Goal: Information Seeking & Learning: Learn about a topic

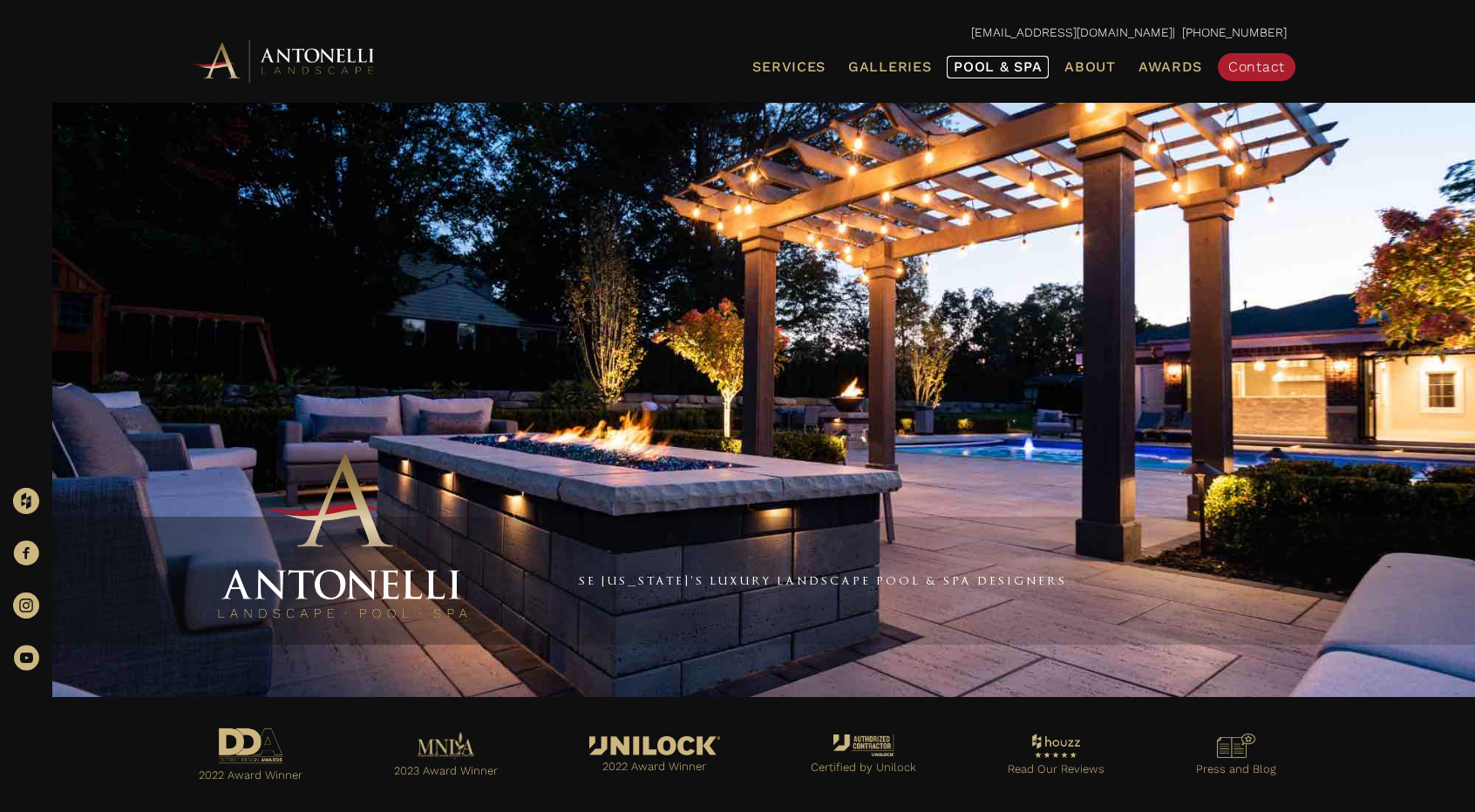
click at [976, 60] on span "Pool & Spa" at bounding box center [997, 66] width 88 height 17
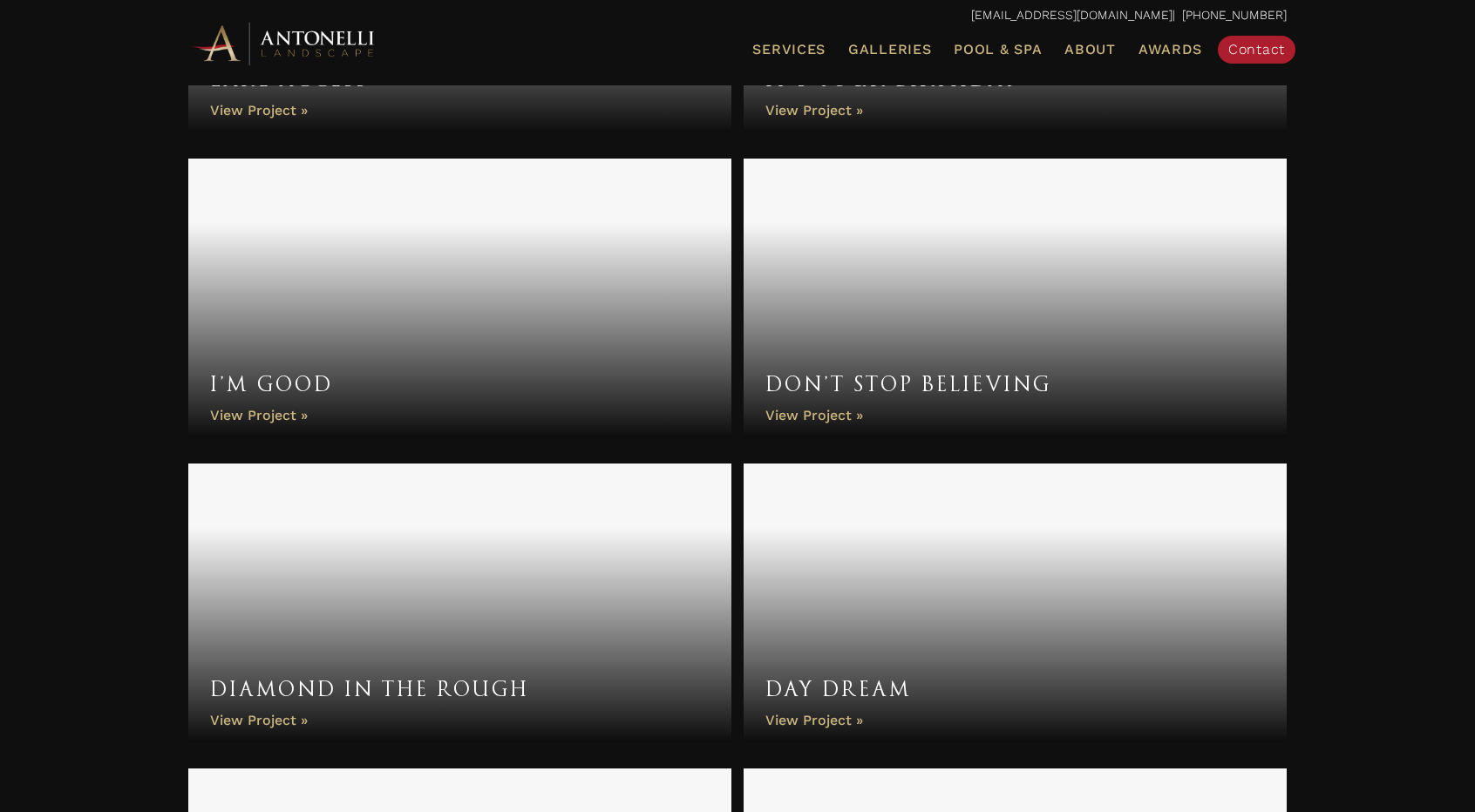
scroll to position [1482, 0]
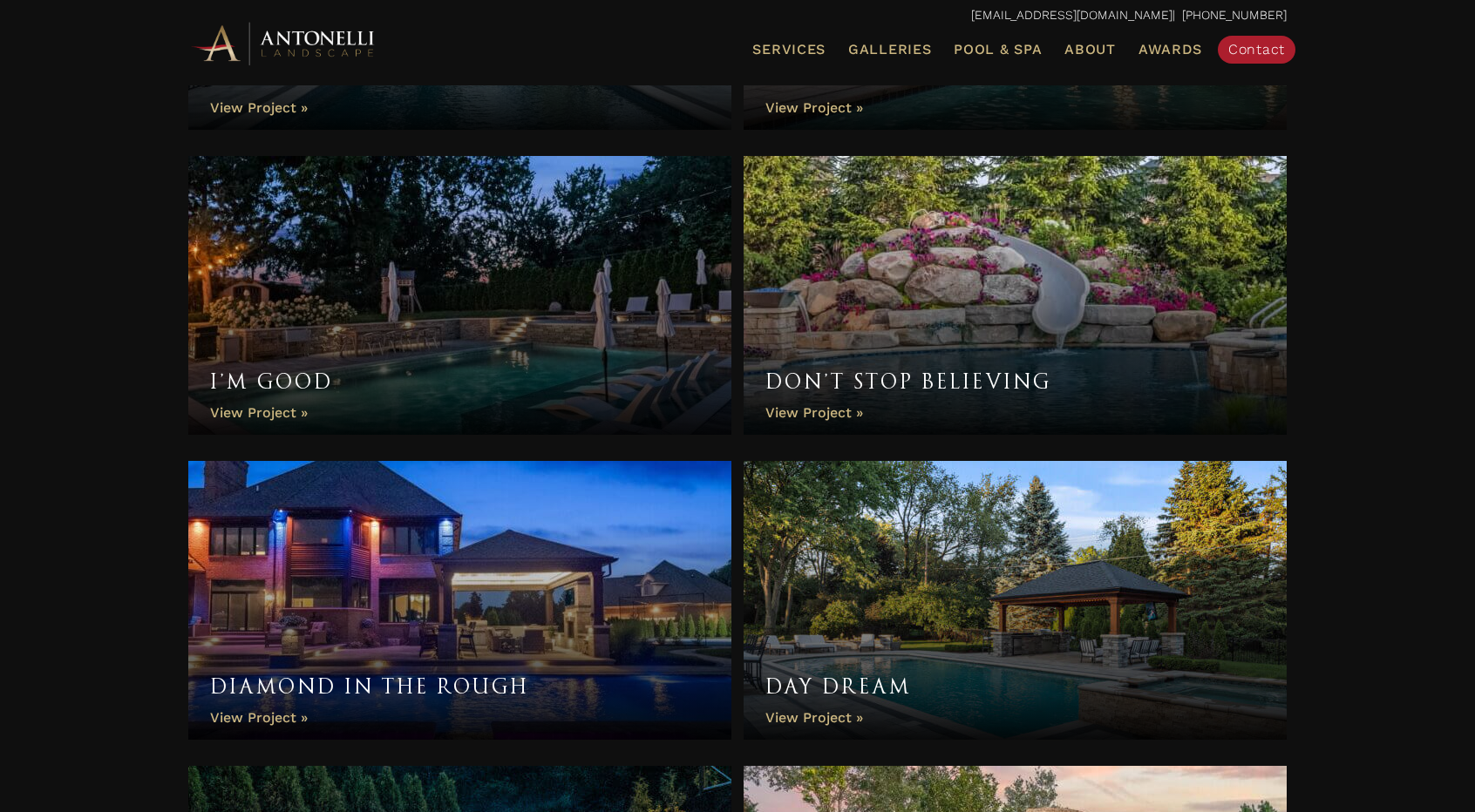
click at [822, 405] on link "Don’t Stop Believing" at bounding box center [1015, 295] width 543 height 279
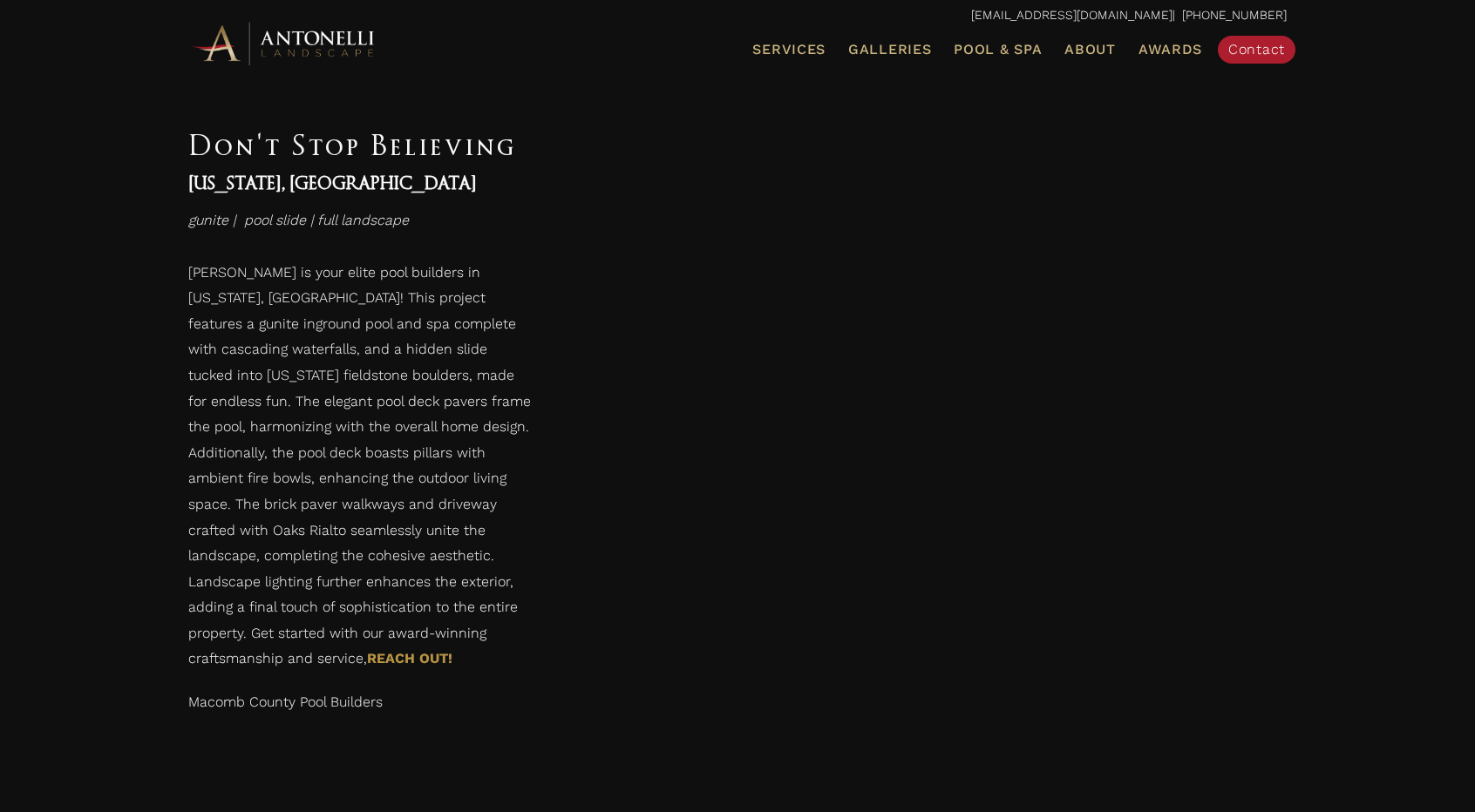
scroll to position [5230, 0]
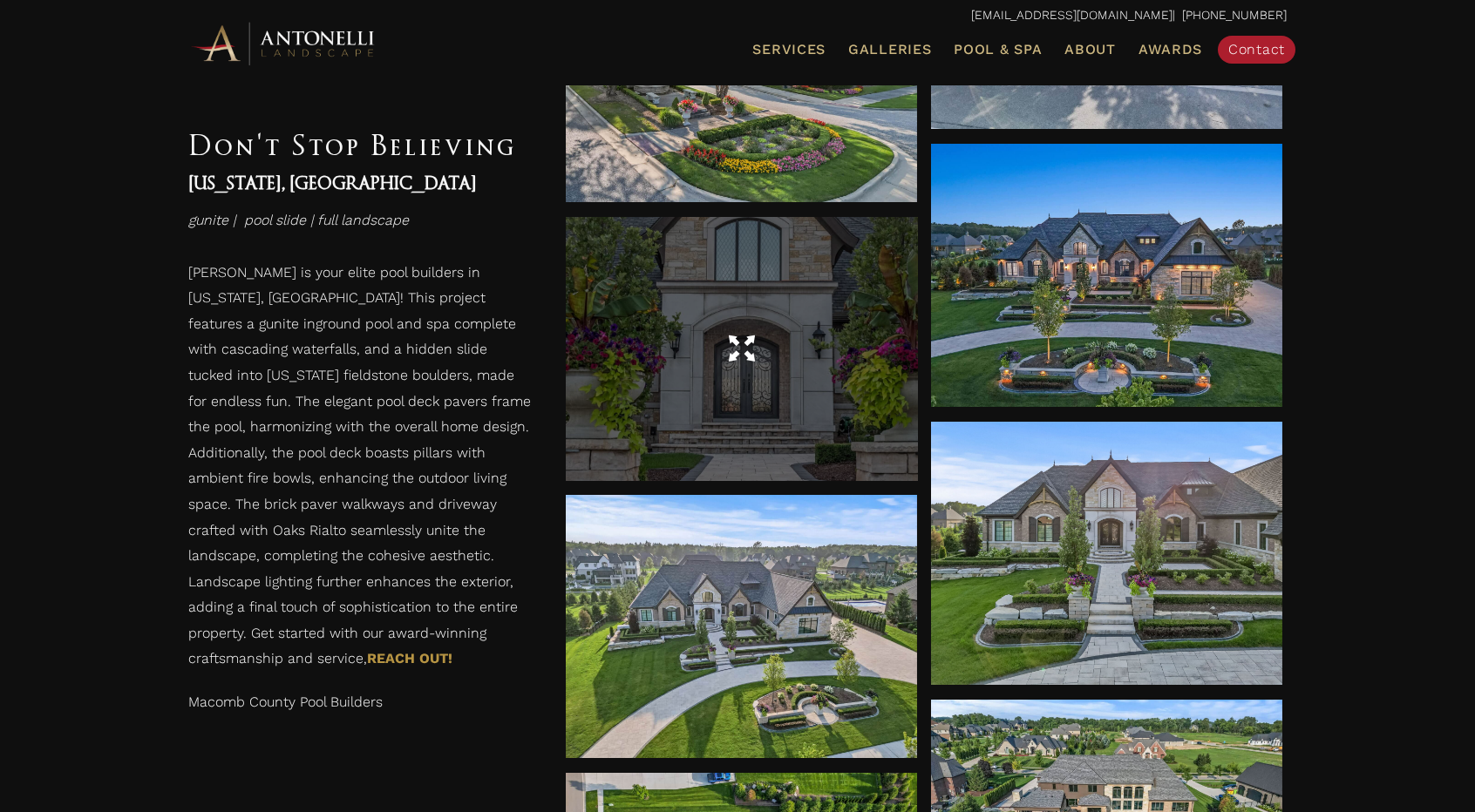
click at [841, 363] on div at bounding box center [741, 350] width 351 height 49
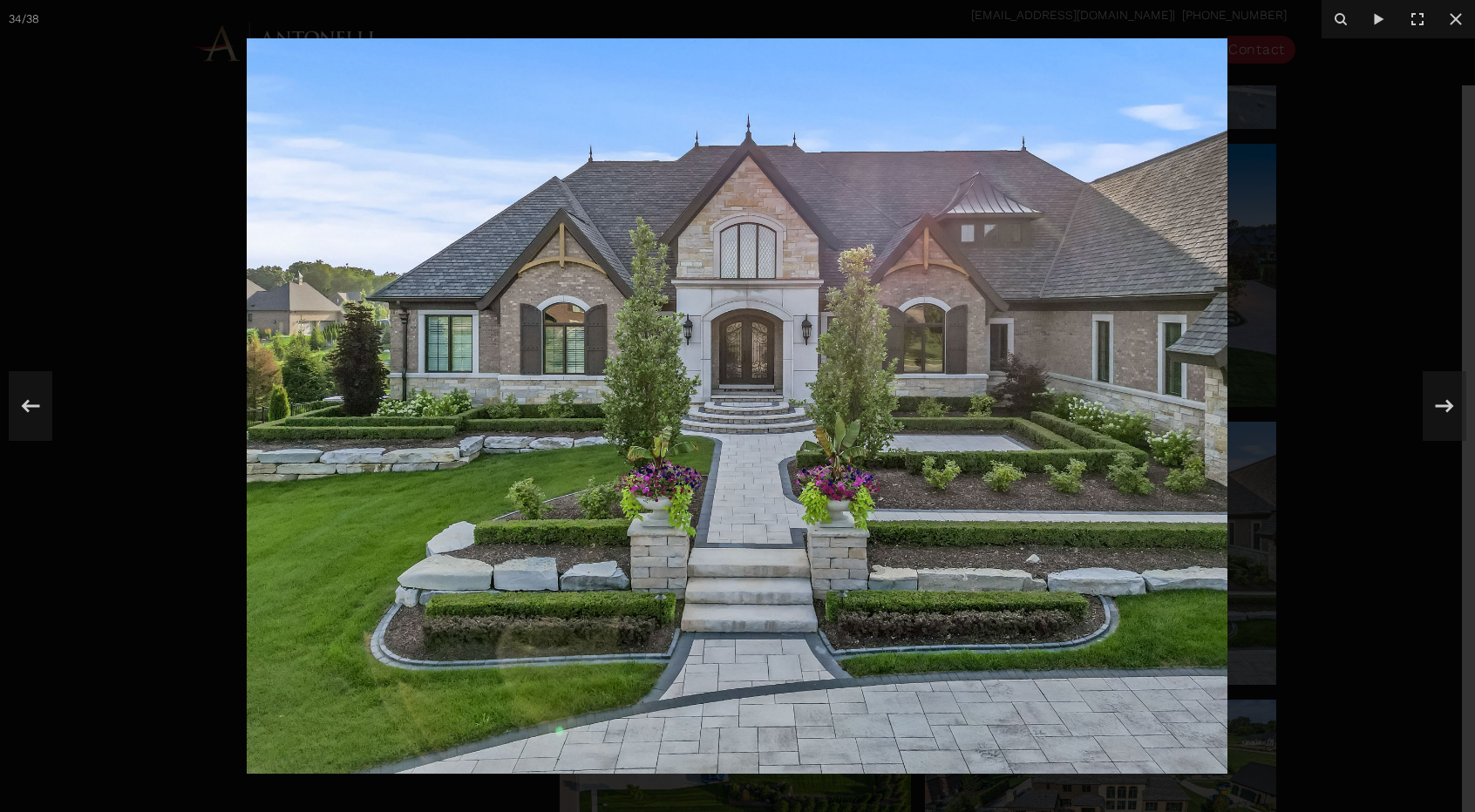
click at [1426, 351] on div at bounding box center [737, 406] width 1475 height 812
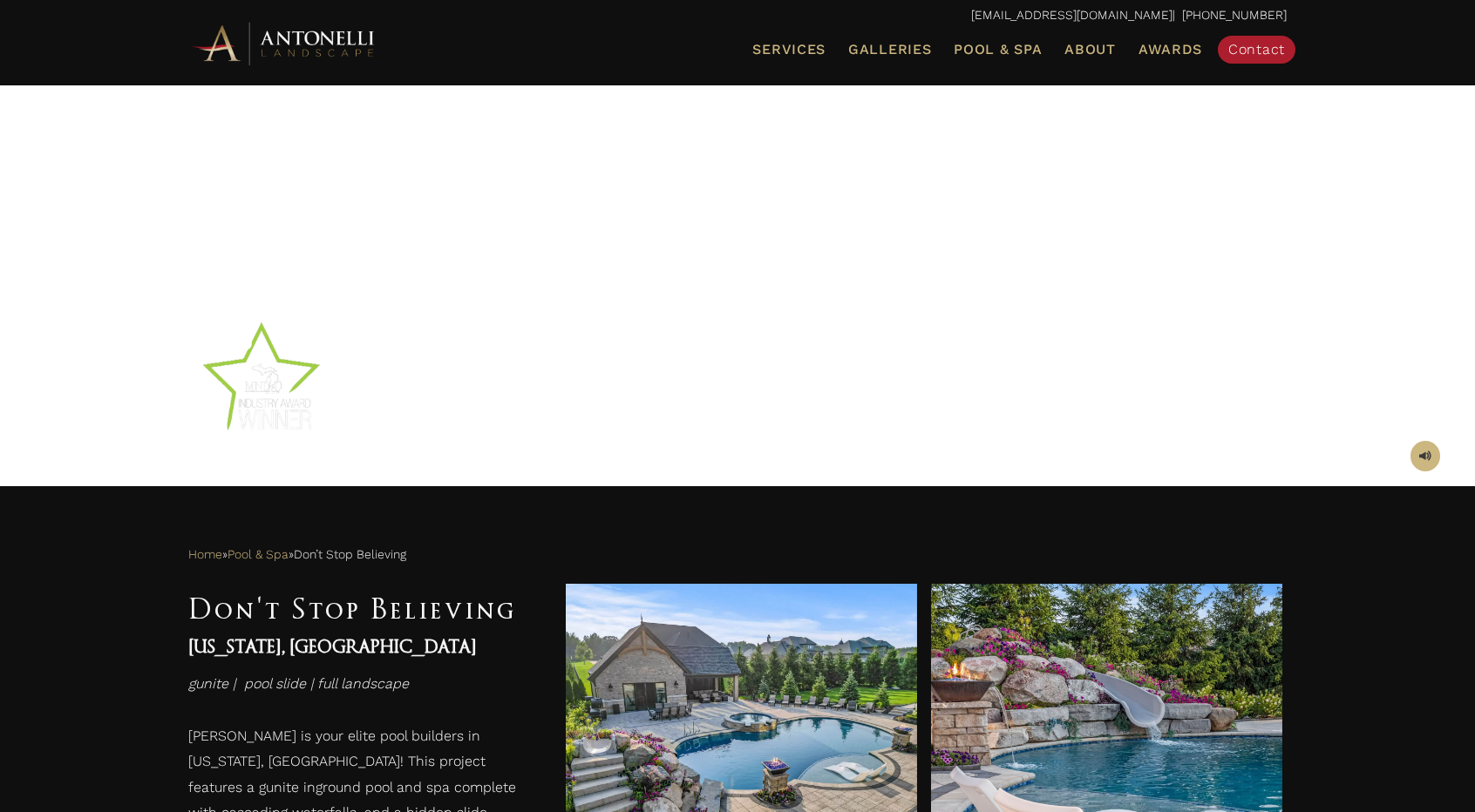
scroll to position [262, 0]
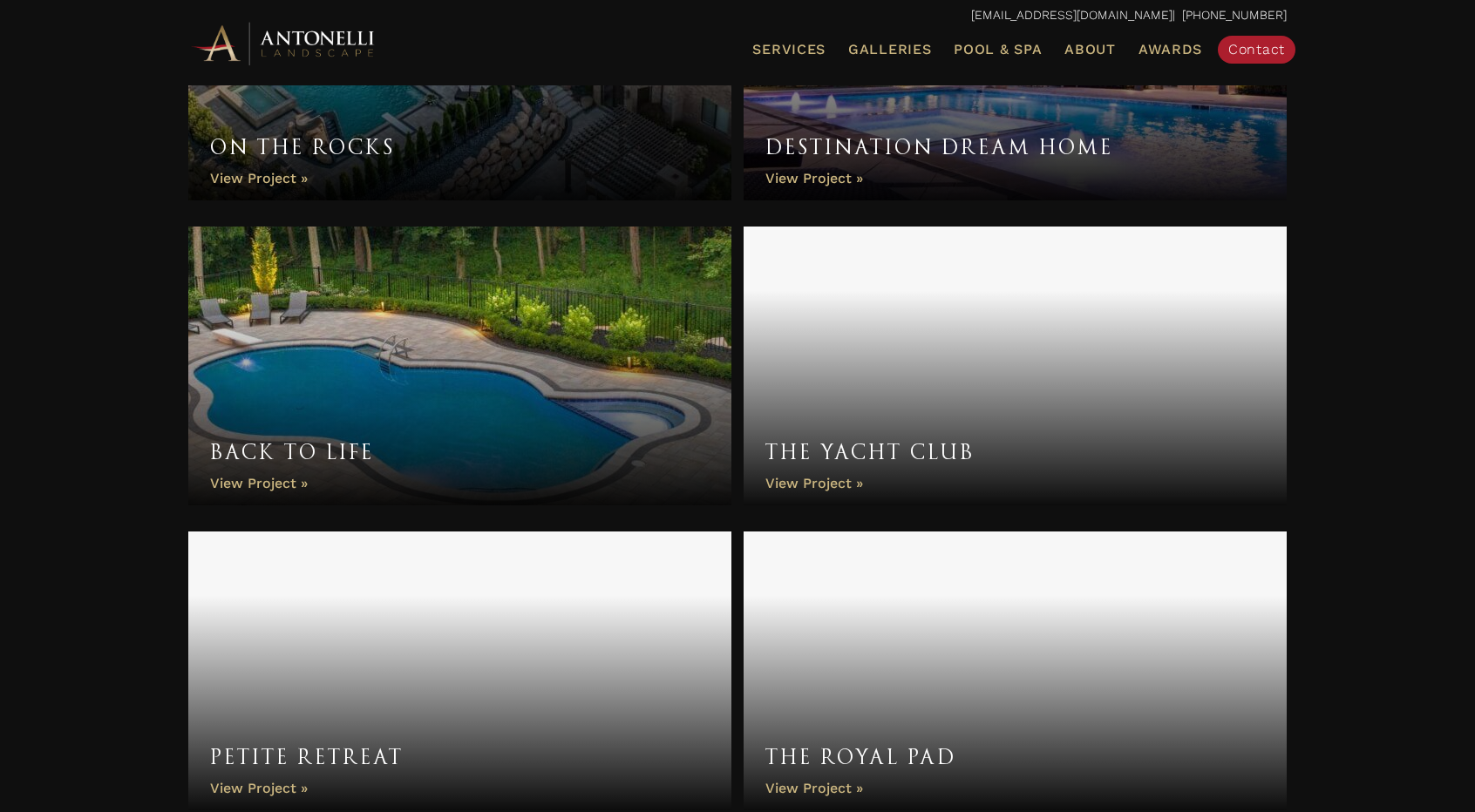
scroll to position [3045, 0]
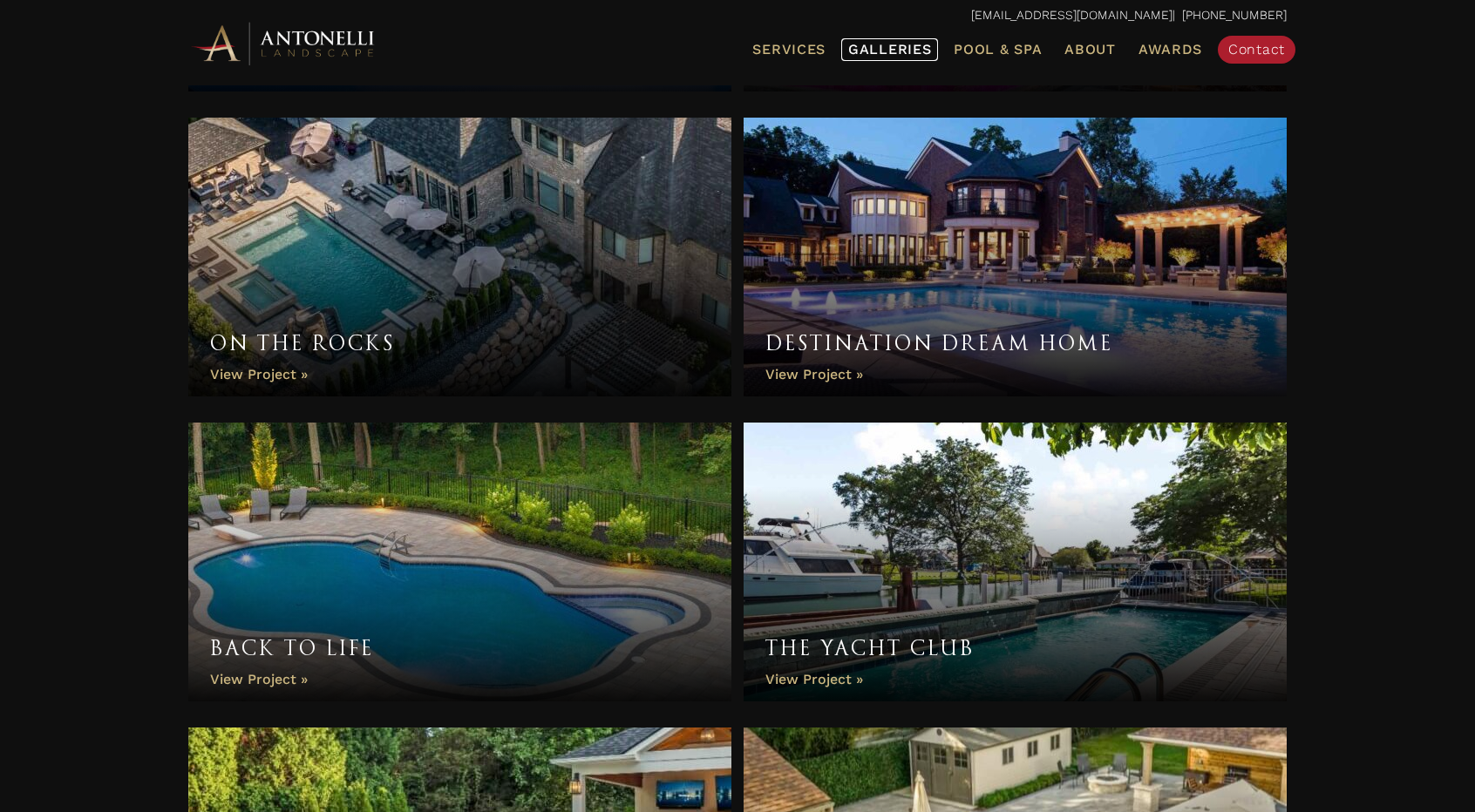
click at [926, 55] on span "Galleries" at bounding box center [889, 49] width 83 height 17
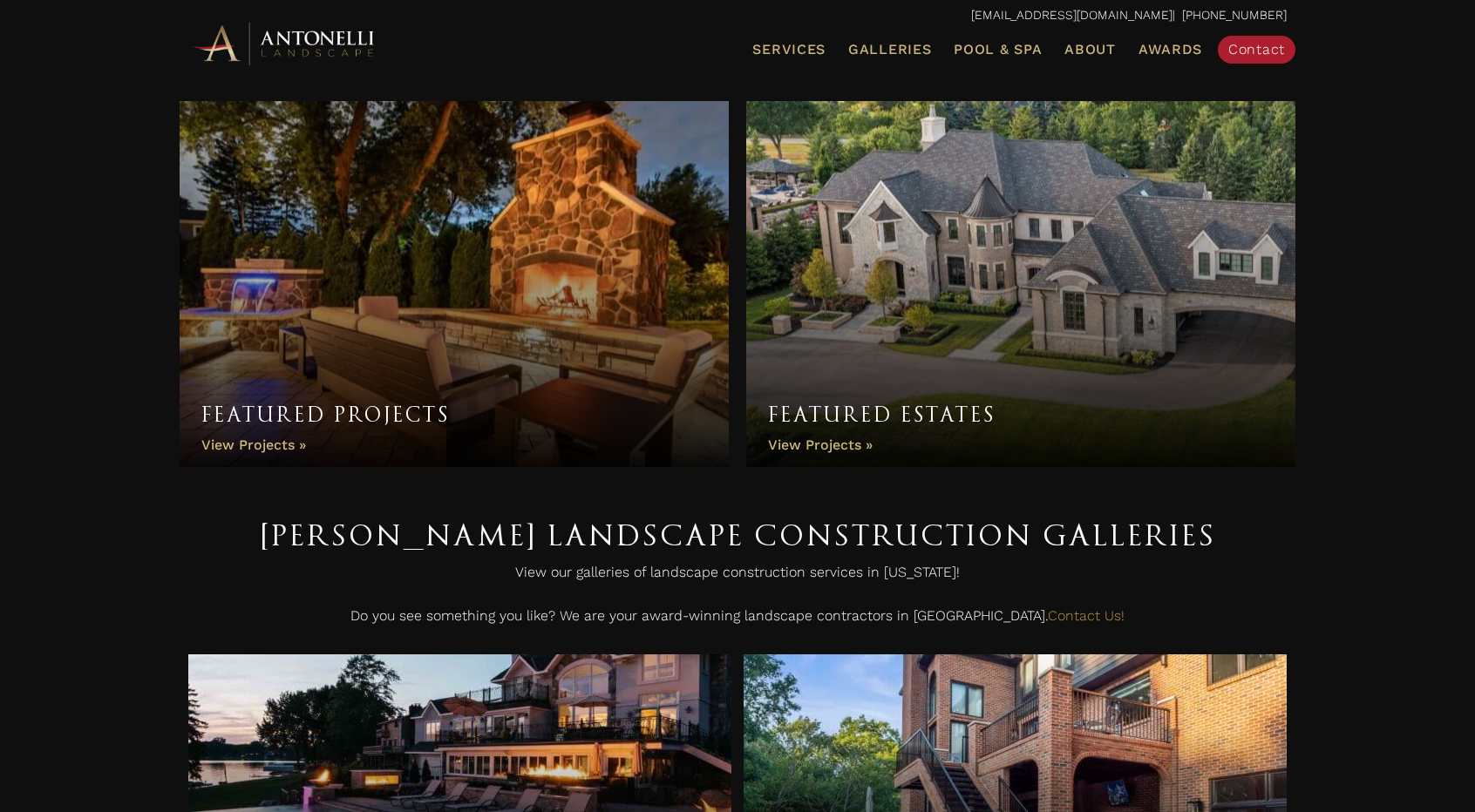
click at [846, 438] on link "Featured Estates" at bounding box center [1020, 284] width 549 height 366
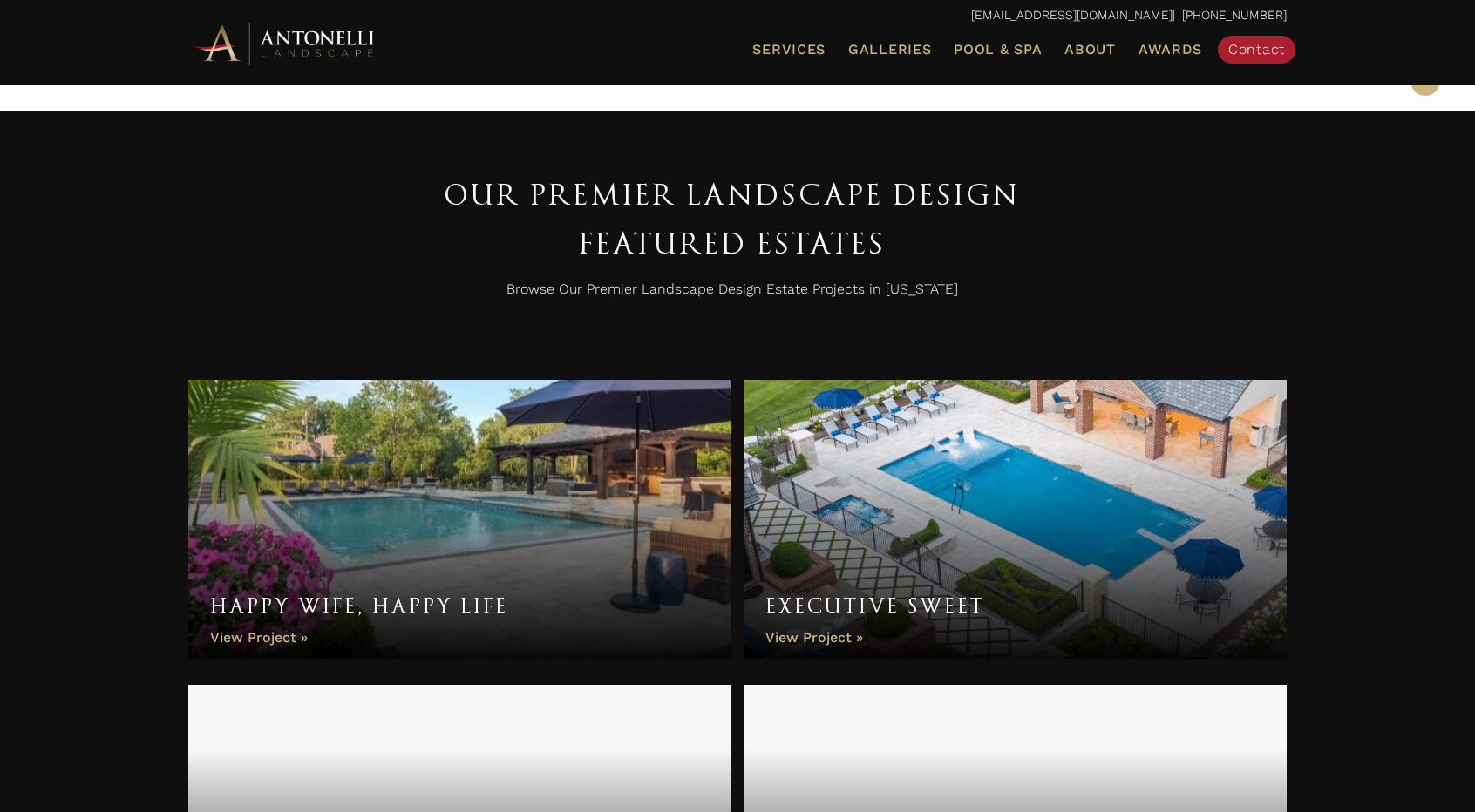
scroll to position [610, 0]
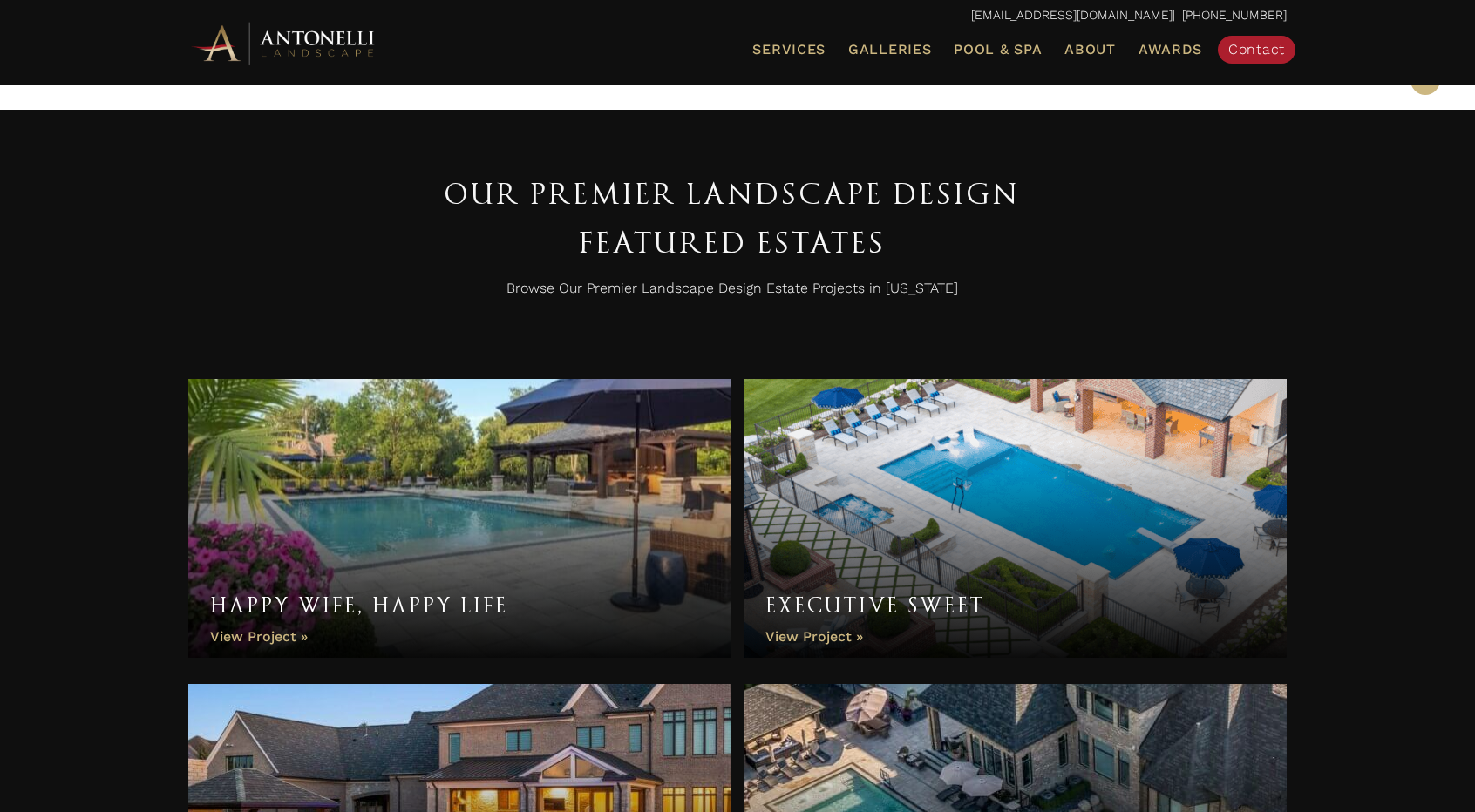
click at [296, 624] on link "Happy Wife, Happy Life" at bounding box center [460, 518] width 543 height 279
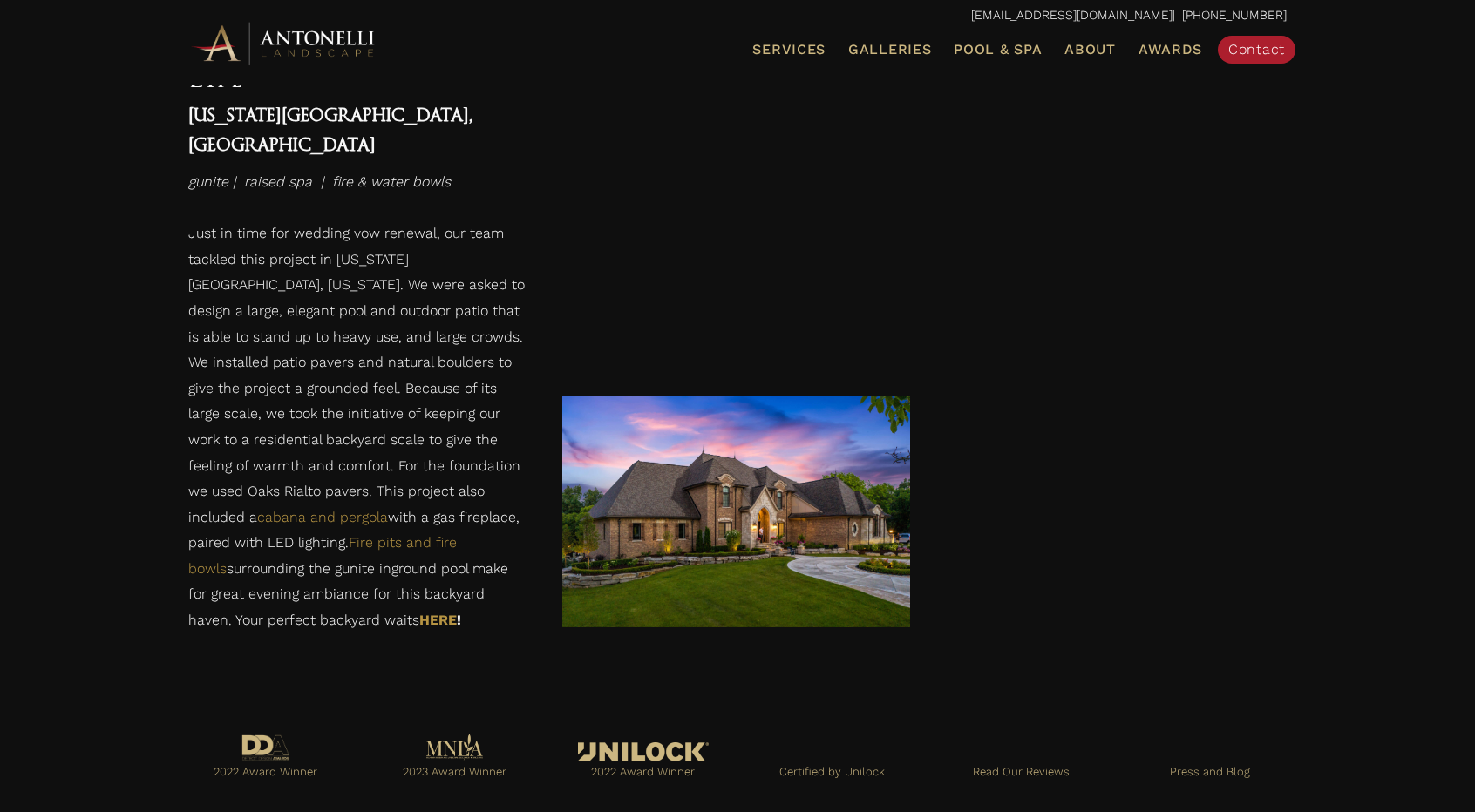
scroll to position [3347, 0]
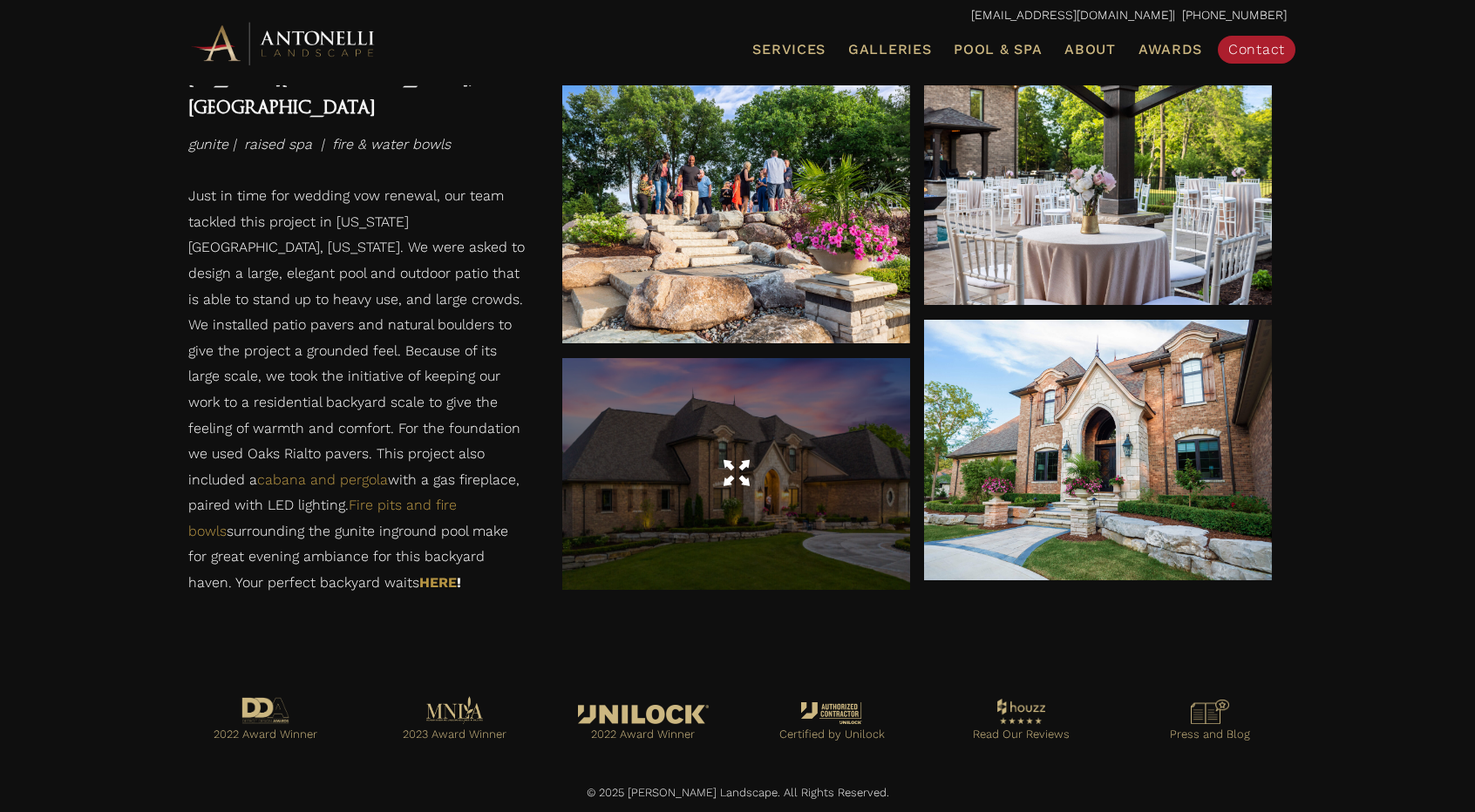
click at [760, 498] on div at bounding box center [735, 474] width 348 height 49
